Goal: Navigation & Orientation: Go to known website

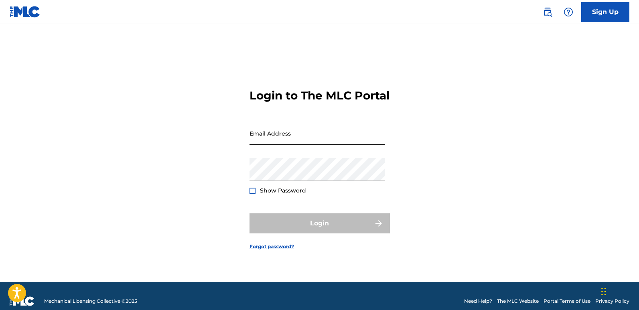
click at [286, 136] on input "Email Address" at bounding box center [317, 133] width 136 height 23
type input "[EMAIL_ADDRESS][DOMAIN_NAME]"
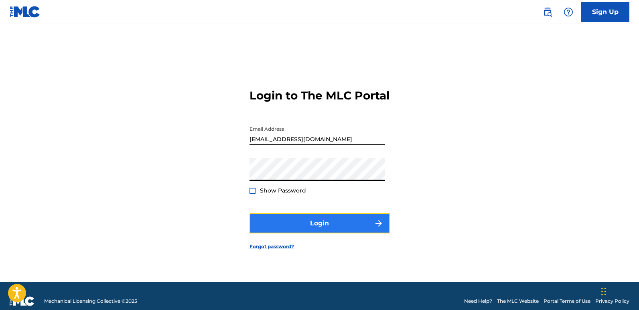
click at [314, 229] on button "Login" at bounding box center [319, 223] width 140 height 20
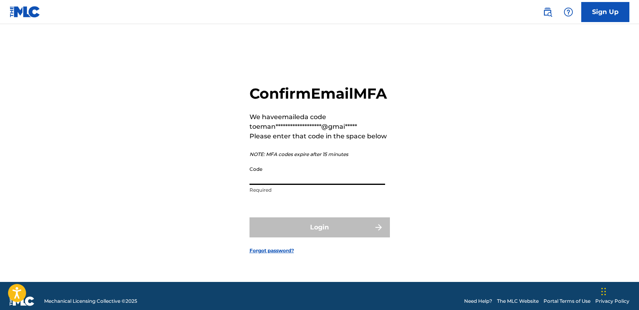
click at [307, 185] on input "Code" at bounding box center [317, 173] width 136 height 23
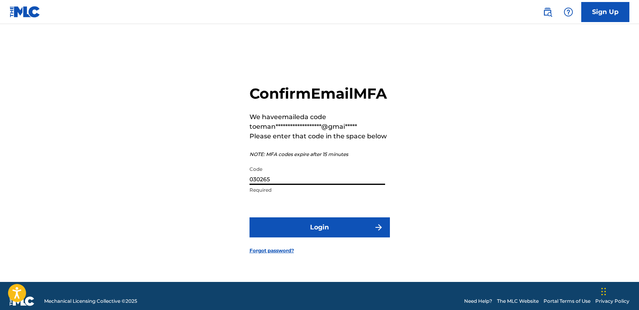
type input "030265"
click at [249, 217] on button "Login" at bounding box center [319, 227] width 140 height 20
